Goal: Information Seeking & Learning: Learn about a topic

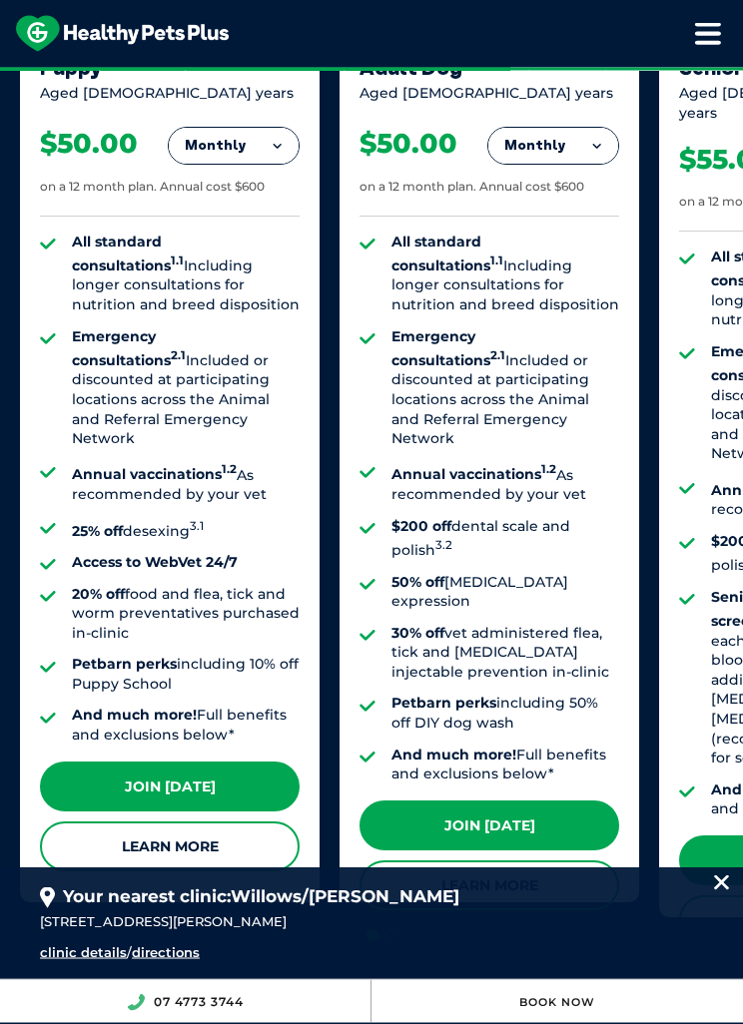
scroll to position [1681, 0]
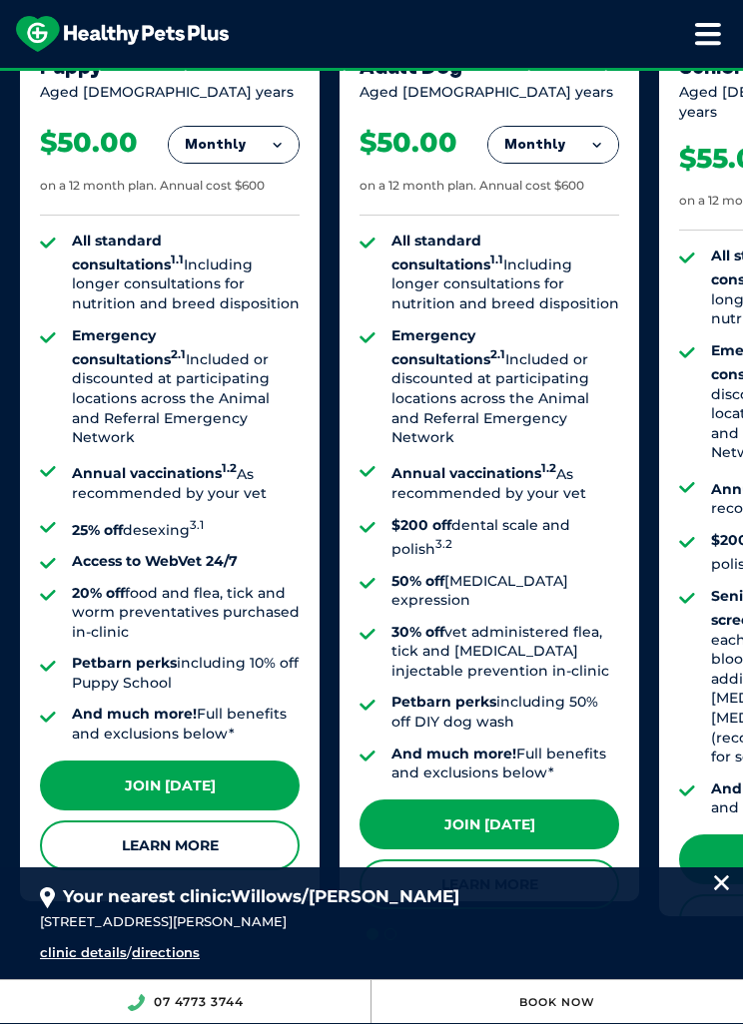
click at [230, 829] on link "Learn More" at bounding box center [170, 846] width 260 height 50
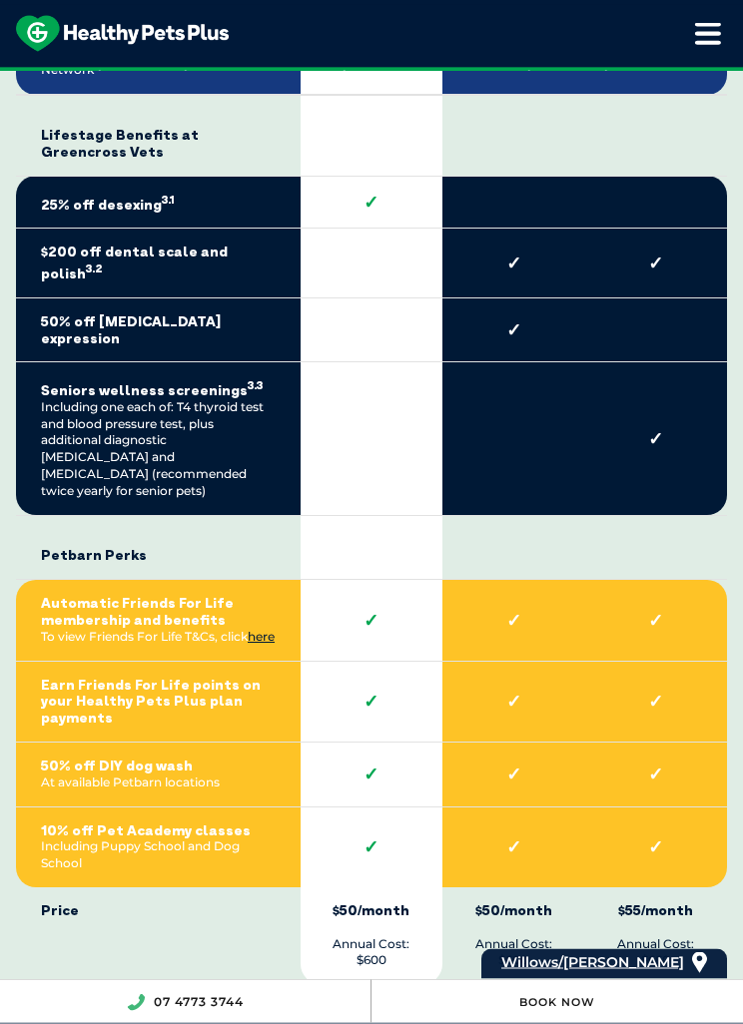
scroll to position [4615, 0]
click at [103, 758] on strong "50% off DIY dog wash" at bounding box center [158, 766] width 235 height 17
click at [248, 629] on link "here" at bounding box center [261, 636] width 27 height 15
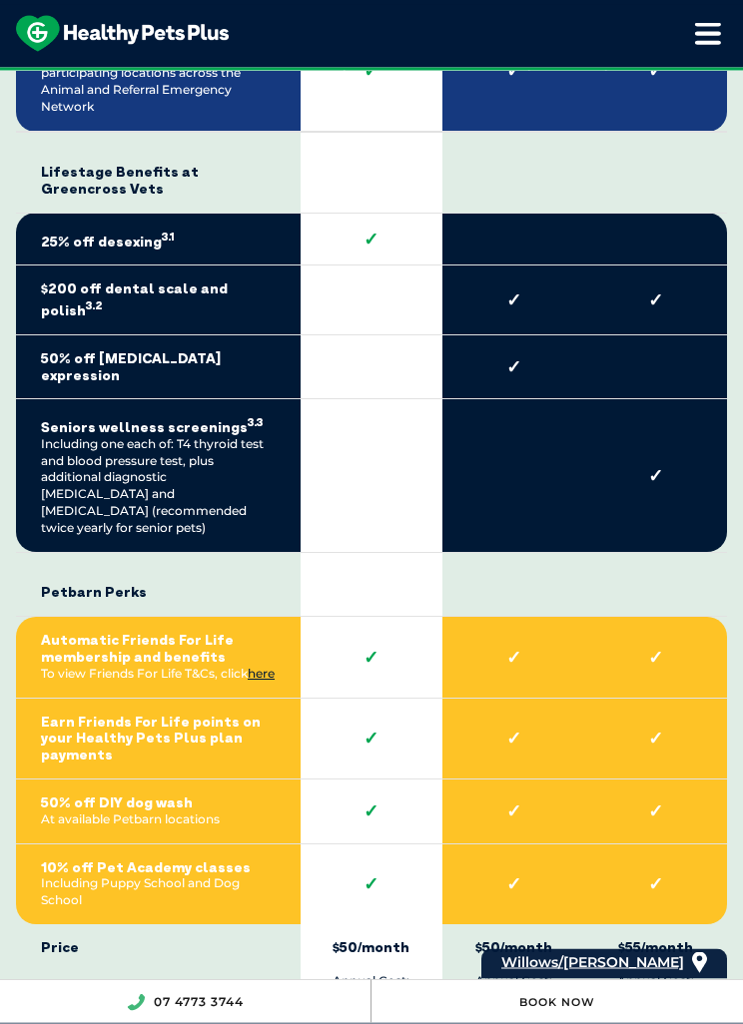
scroll to position [4577, 0]
